Goal: Task Accomplishment & Management: Use online tool/utility

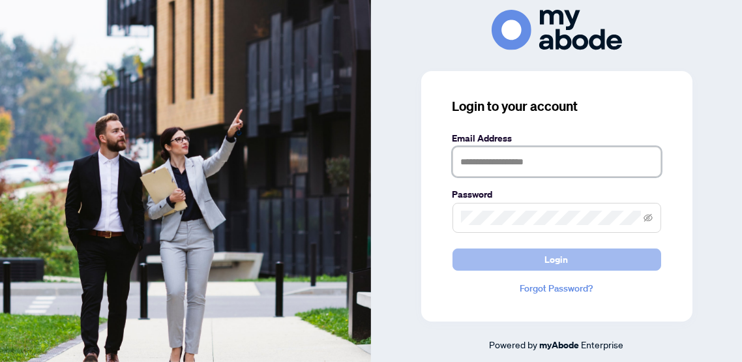
type input "**********"
click at [530, 263] on button "Login" at bounding box center [556, 259] width 209 height 22
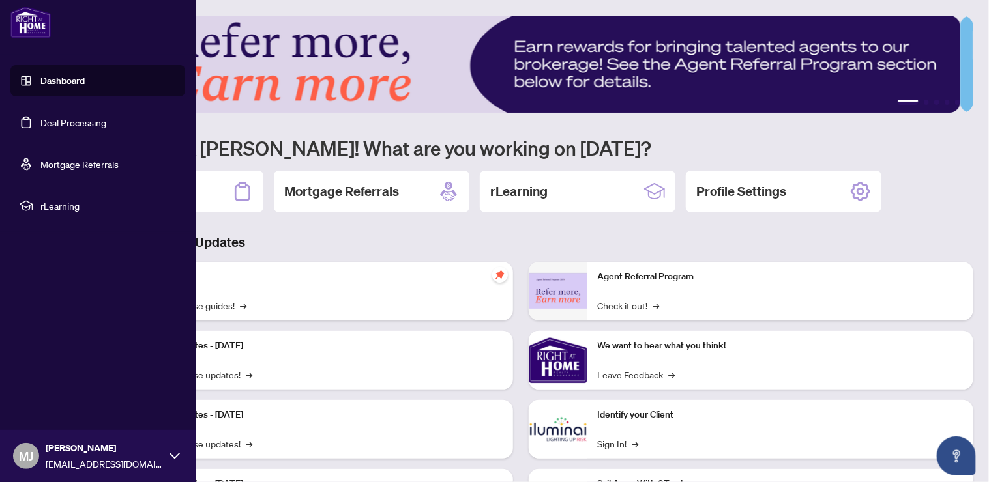
click at [57, 121] on link "Deal Processing" at bounding box center [73, 123] width 66 height 12
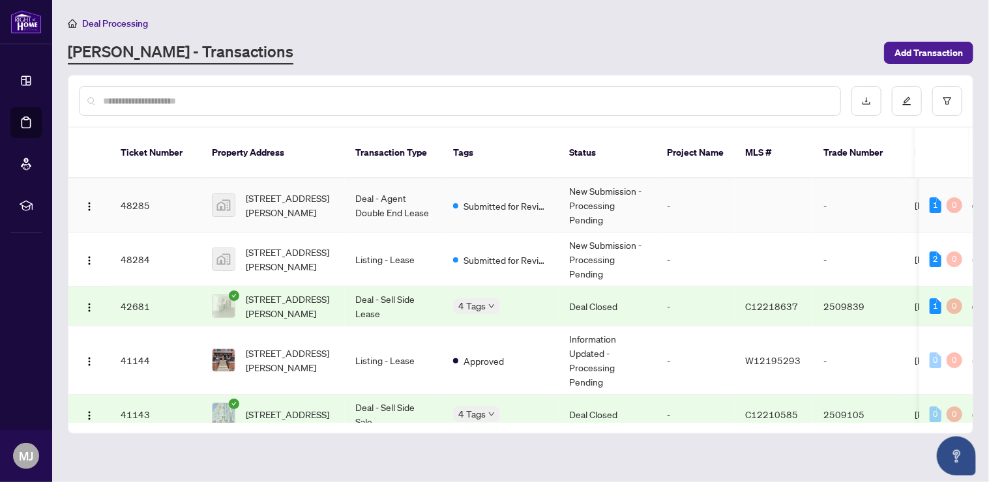
click at [383, 193] on td "Deal - Agent Double End Lease" at bounding box center [394, 206] width 98 height 54
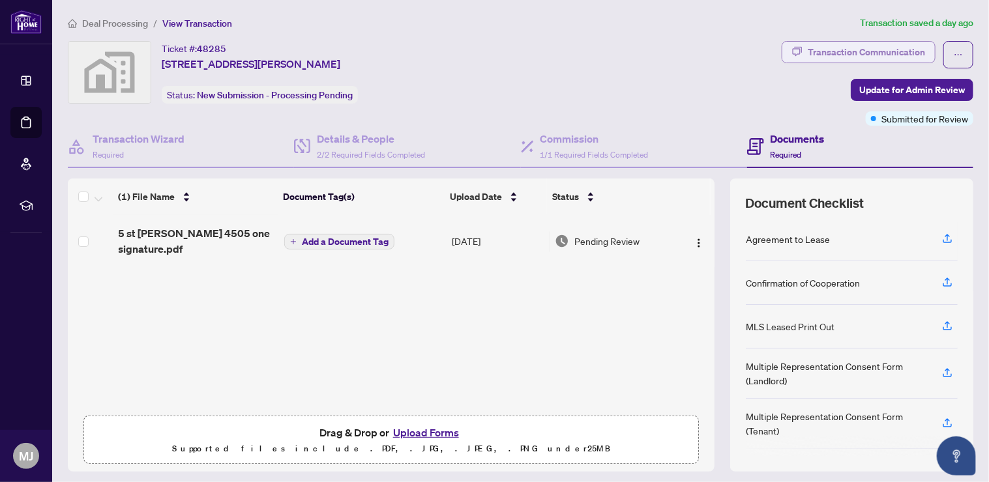
click at [861, 54] on div "Transaction Communication" at bounding box center [866, 52] width 117 height 21
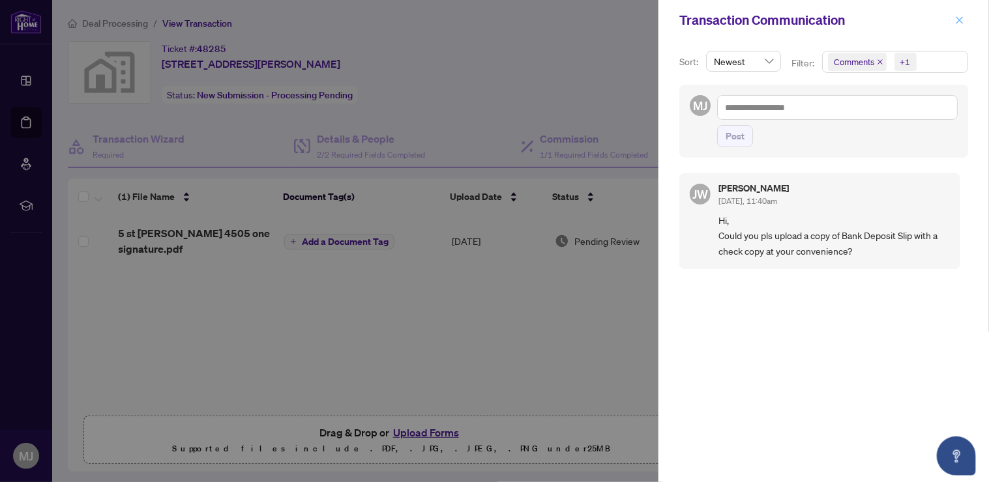
click at [957, 14] on span "button" at bounding box center [959, 20] width 9 height 21
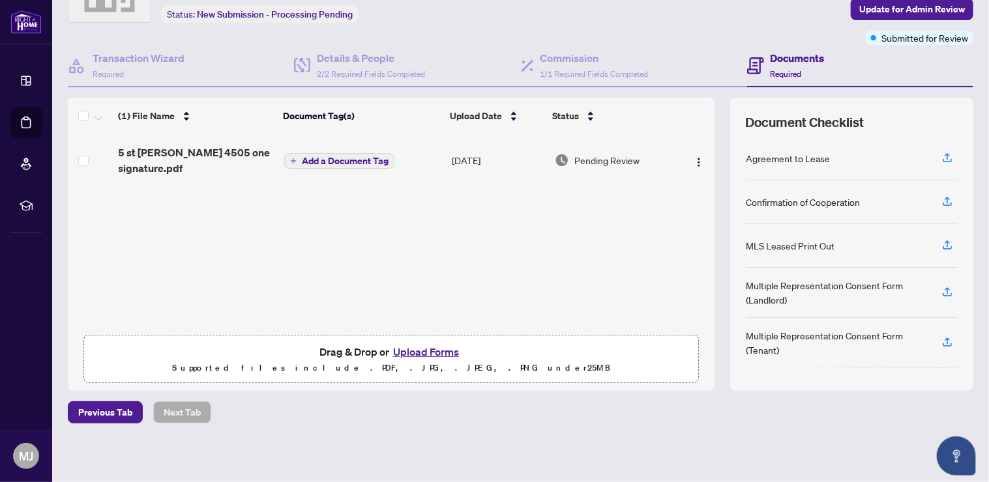
click at [425, 344] on button "Upload Forms" at bounding box center [426, 352] width 74 height 17
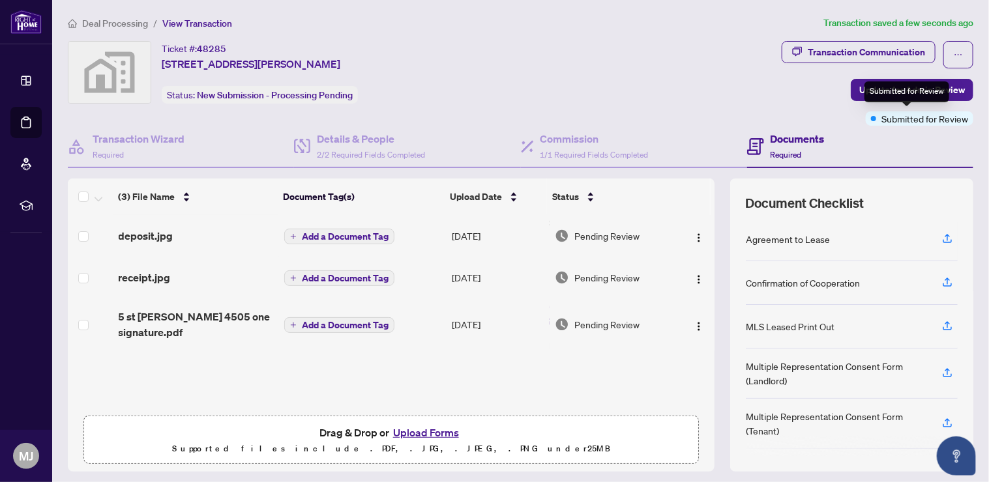
click at [906, 116] on span "Submitted for Review" at bounding box center [924, 118] width 87 height 14
click at [859, 91] on span "Update for Admin Review" at bounding box center [912, 90] width 106 height 21
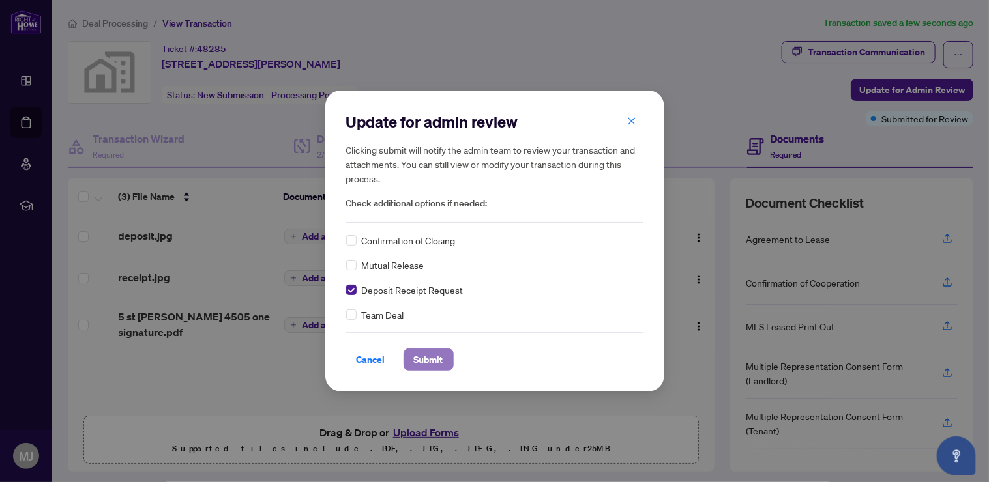
click at [426, 355] on span "Submit" at bounding box center [428, 359] width 29 height 21
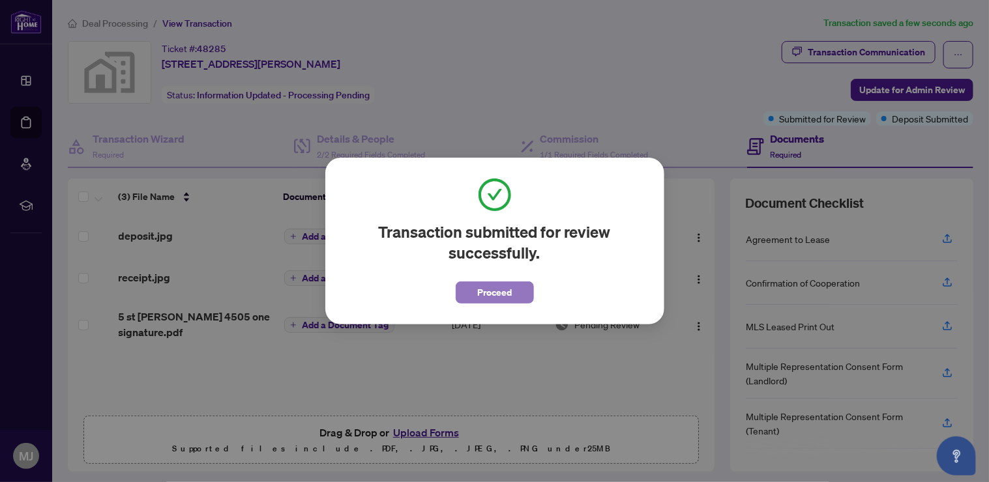
click at [500, 293] on span "Proceed" at bounding box center [494, 292] width 35 height 21
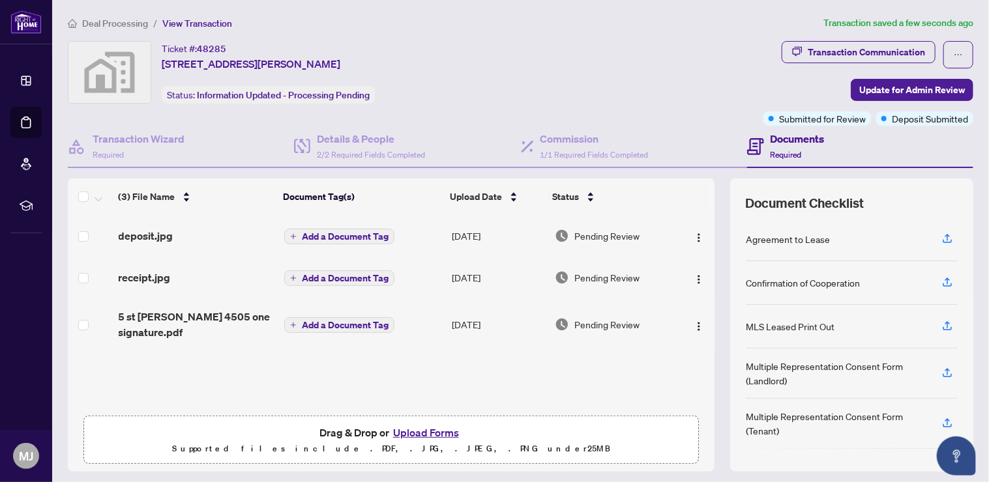
click at [122, 20] on span "Deal Processing" at bounding box center [115, 24] width 66 height 12
